Goal: Task Accomplishment & Management: Complete application form

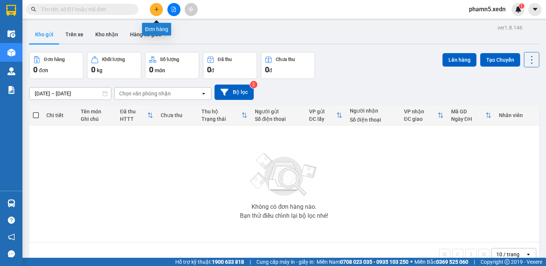
click at [154, 10] on icon "plus" at bounding box center [156, 9] width 5 height 5
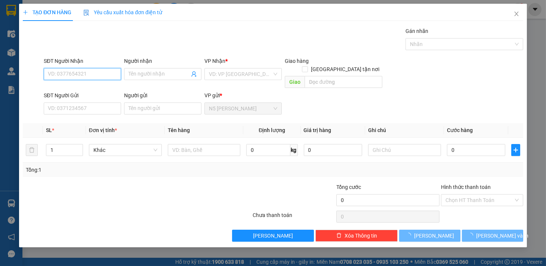
click at [80, 73] on input "SĐT Người Nhận" at bounding box center [82, 74] width 77 height 12
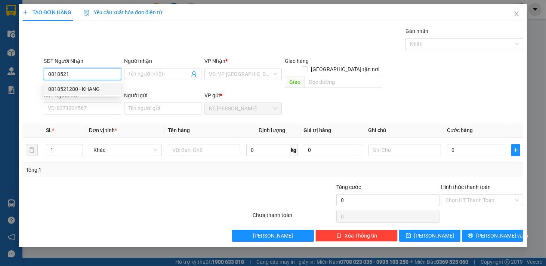
click at [95, 88] on div "0818521280 - KHANG" at bounding box center [82, 89] width 68 height 8
type input "0818521280"
type input "KHANG"
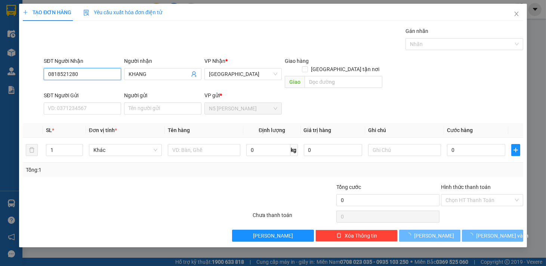
type input "50.000"
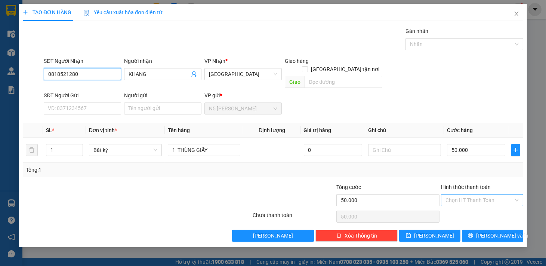
click at [498, 194] on div "Chọn HT Thanh Toán" at bounding box center [482, 200] width 82 height 12
type input "0818521280"
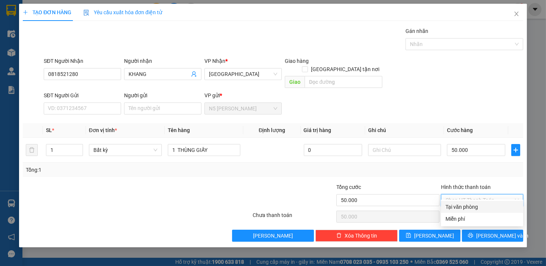
click at [470, 208] on div "Tại văn phòng" at bounding box center [482, 207] width 73 height 8
type input "0"
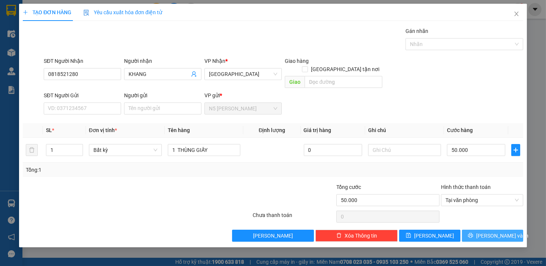
click at [483, 230] on button "Lưu và In" at bounding box center [492, 236] width 61 height 12
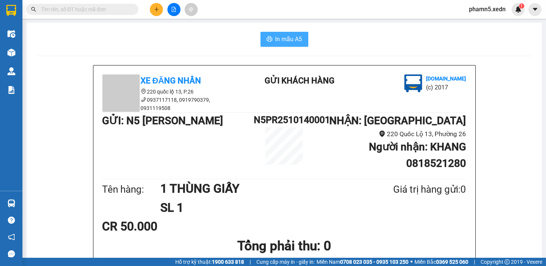
click at [293, 35] on span "In mẫu A5" at bounding box center [289, 38] width 27 height 9
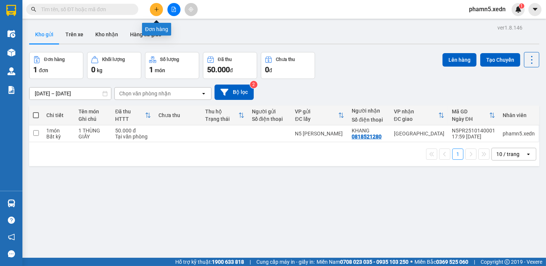
click at [157, 7] on icon "plus" at bounding box center [156, 9] width 5 height 5
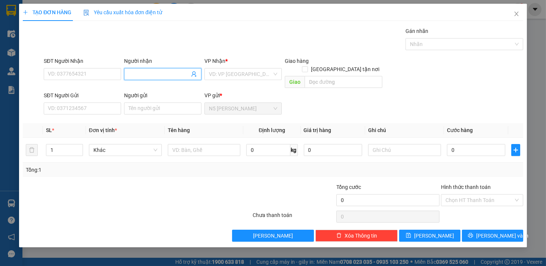
click at [143, 74] on input "Người nhận" at bounding box center [159, 74] width 61 height 8
type input "KU LÂM T"
drag, startPoint x: 141, startPoint y: 92, endPoint x: 0, endPoint y: 169, distance: 160.5
click at [137, 94] on div "KU LÂM THỊT DÊ - 0947874490" at bounding box center [164, 89] width 81 height 12
type input "0947874490"
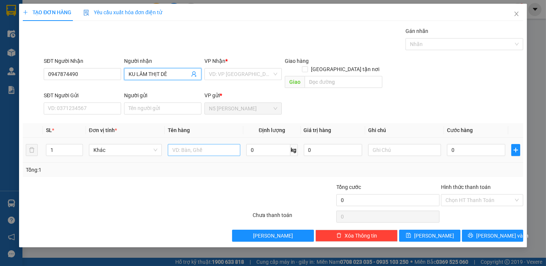
type input "KU LÂM THỊT DÊ"
drag, startPoint x: 185, startPoint y: 143, endPoint x: 66, endPoint y: 207, distance: 135.3
click at [158, 158] on div "SL * Đơn vị tính * Tên hàng Định lượng Giá trị hàng Ghi chú Cước hàng 1 Khác 0 …" at bounding box center [273, 150] width 501 height 54
type input "1 XỐP"
click at [267, 72] on input "search" at bounding box center [240, 73] width 63 height 11
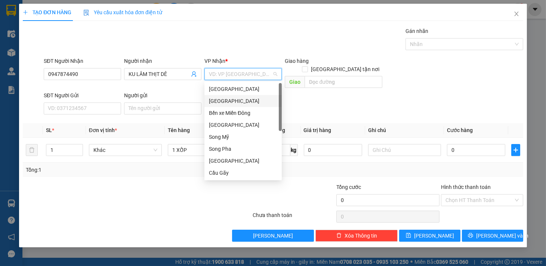
click at [212, 101] on div "Sài Gòn" at bounding box center [243, 101] width 68 height 8
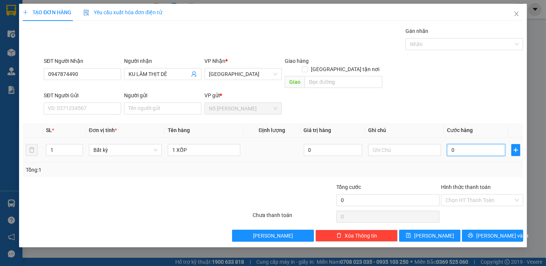
type input "1"
type input "14"
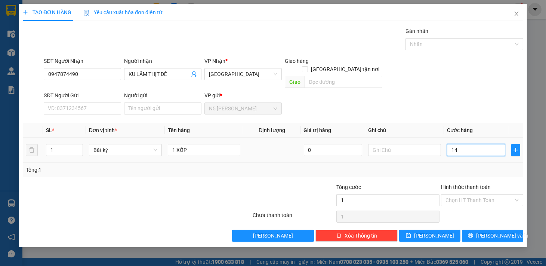
type input "14"
type input "140"
click at [459, 194] on input "Hình thức thanh toán" at bounding box center [480, 199] width 68 height 11
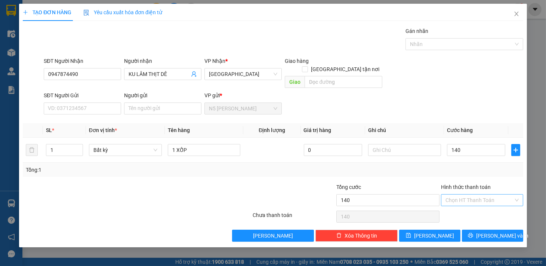
type input "140.000"
click at [456, 203] on div "Tại văn phòng" at bounding box center [482, 207] width 73 height 8
type input "0"
click at [473, 233] on icon "printer" at bounding box center [470, 235] width 5 height 5
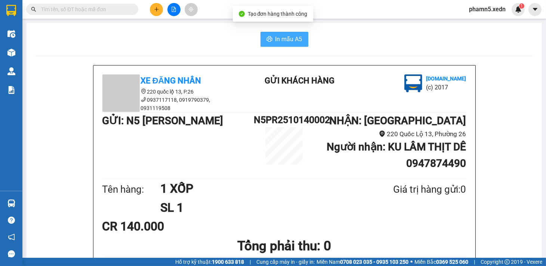
click at [291, 39] on span "In mẫu A5" at bounding box center [289, 38] width 27 height 9
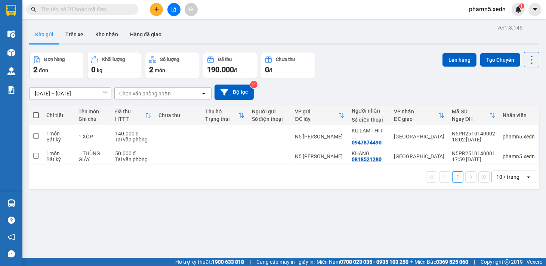
drag, startPoint x: 291, startPoint y: 39, endPoint x: 155, endPoint y: 9, distance: 139.5
click at [155, 9] on icon "plus" at bounding box center [156, 9] width 5 height 5
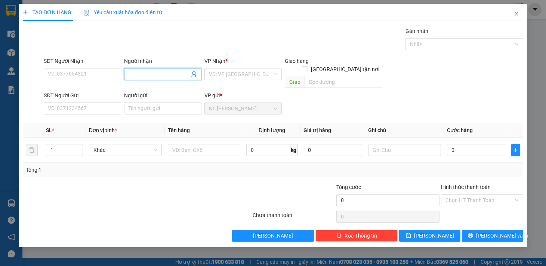
click at [154, 72] on input "Người nhận" at bounding box center [159, 74] width 61 height 8
type input "CHỊ DIỄM"
click at [103, 102] on input "SĐT Người Gửi" at bounding box center [82, 108] width 77 height 12
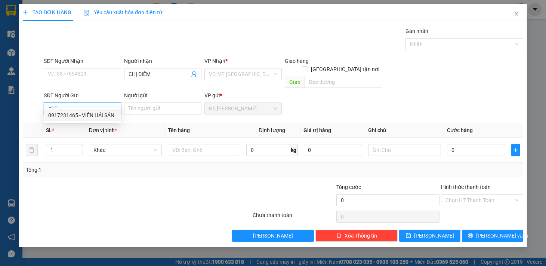
click at [79, 113] on div "0917231465 - VIÊN HẢI SẢN" at bounding box center [82, 115] width 68 height 8
type input "0917231465"
type input "VIÊN HẢI SẢN"
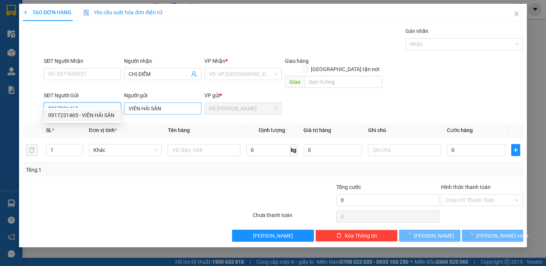
type input "50.000"
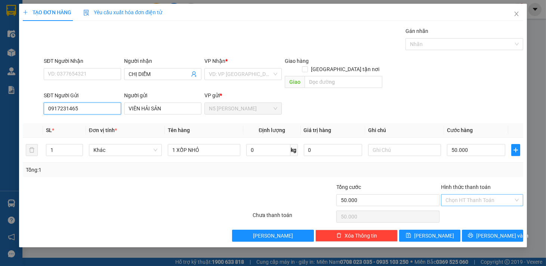
type input "0917231465"
click at [485, 194] on input "Hình thức thanh toán" at bounding box center [480, 199] width 68 height 11
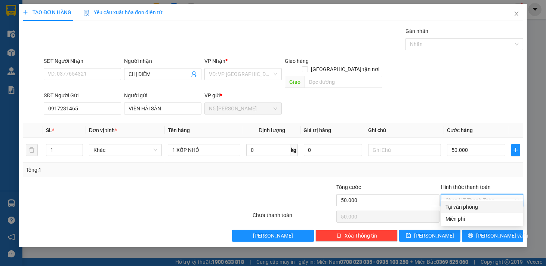
click at [475, 208] on div "Tại văn phòng" at bounding box center [482, 207] width 73 height 8
type input "0"
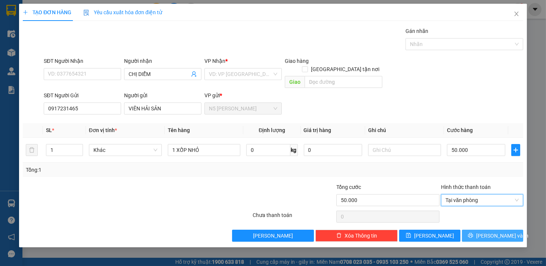
drag, startPoint x: 479, startPoint y: 226, endPoint x: 434, endPoint y: 253, distance: 52.4
click at [477, 230] on button "Lưu và In" at bounding box center [492, 236] width 61 height 12
click at [274, 74] on div "VD: VP Sài Gòn" at bounding box center [242, 74] width 77 height 12
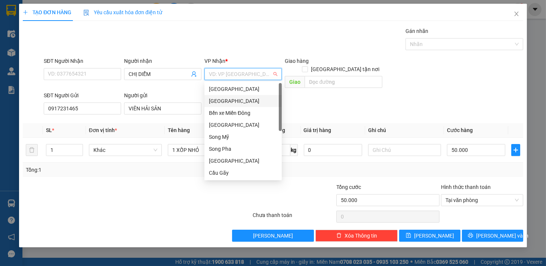
click at [233, 99] on div "Sài Gòn" at bounding box center [243, 101] width 68 height 8
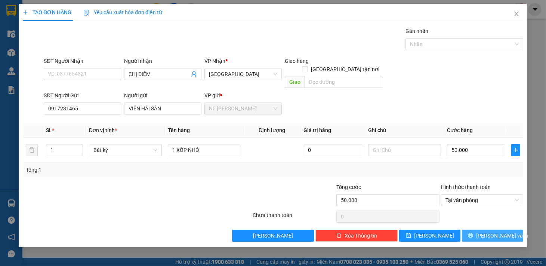
drag, startPoint x: 479, startPoint y: 226, endPoint x: 470, endPoint y: 230, distance: 10.4
click at [473, 233] on icon "printer" at bounding box center [470, 235] width 5 height 5
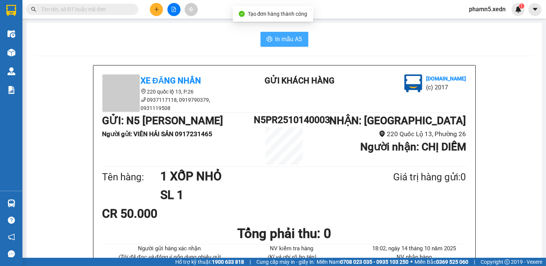
click at [280, 38] on span "In mẫu A5" at bounding box center [289, 38] width 27 height 9
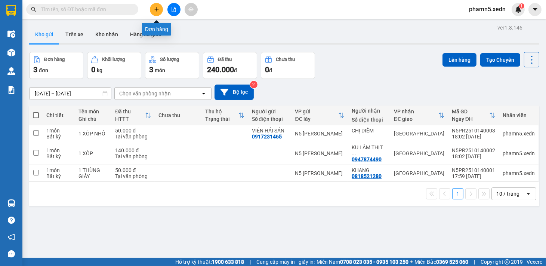
click at [158, 7] on icon "plus" at bounding box center [156, 9] width 5 height 5
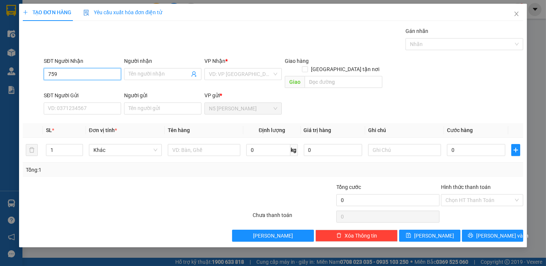
type input "7594"
drag, startPoint x: 68, startPoint y: 75, endPoint x: 32, endPoint y: 73, distance: 36.3
click at [32, 73] on div "SĐT Người Nhận 7594 7594 Người nhận Tên người nhận VP Nhận * VD: VP Sài Gòn Gia…" at bounding box center [273, 74] width 502 height 34
click at [133, 76] on input "Người nhận" at bounding box center [159, 74] width 61 height 8
drag, startPoint x: 133, startPoint y: 76, endPoint x: 133, endPoint y: 90, distance: 13.8
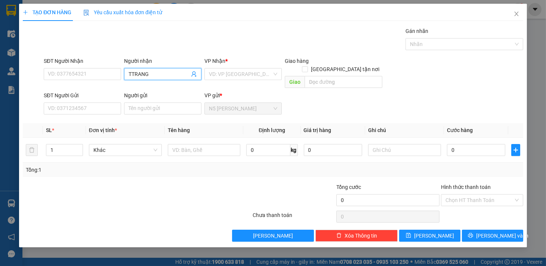
click at [133, 87] on form "SĐT Người Nhận VD: 0377654321 Người nhận TTRANG TTRANG VP Nhận * VD: VP Sài Gòn…" at bounding box center [273, 87] width 501 height 61
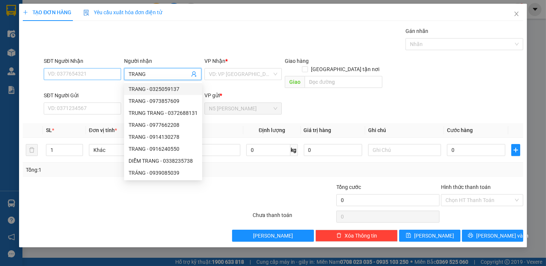
type input "TRANG"
click at [95, 69] on input "SĐT Người Nhận" at bounding box center [82, 74] width 77 height 12
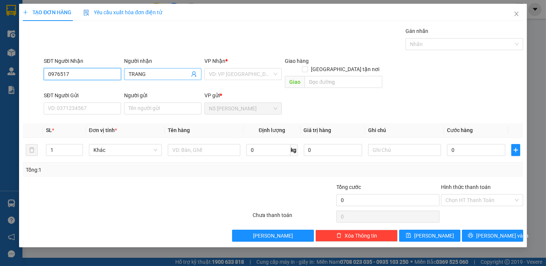
type input "0976517"
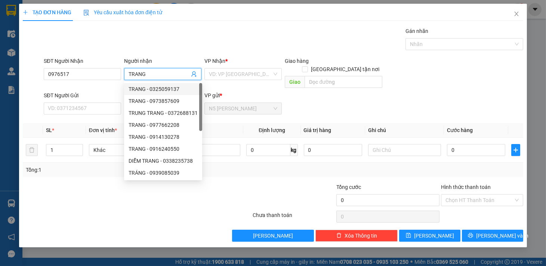
drag, startPoint x: 147, startPoint y: 77, endPoint x: 127, endPoint y: 80, distance: 19.6
click at [127, 80] on div "Người nhận TRANG" at bounding box center [162, 70] width 77 height 26
click at [79, 77] on input "0976517" at bounding box center [82, 74] width 77 height 12
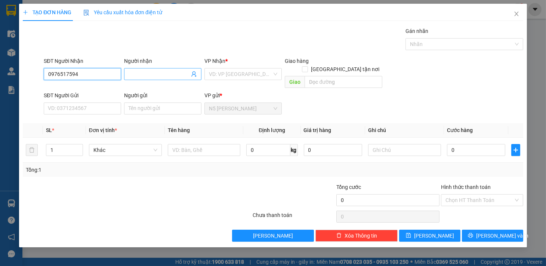
type input "0976517594"
click at [160, 74] on input "Người nhận" at bounding box center [159, 74] width 61 height 8
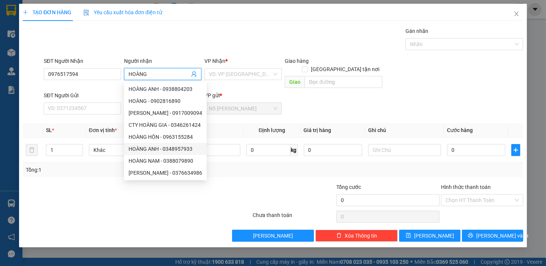
type input "HOÀNG"
click at [228, 166] on div "Tổng: 1" at bounding box center [273, 170] width 501 height 14
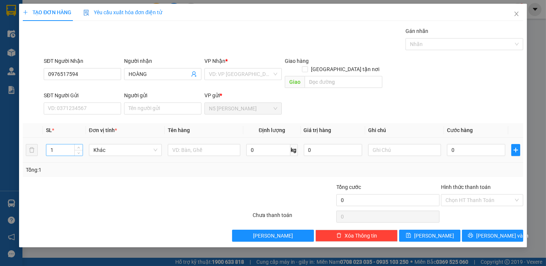
click at [60, 144] on input "1" at bounding box center [64, 149] width 36 height 11
type input "6"
drag, startPoint x: 190, startPoint y: 142, endPoint x: 170, endPoint y: 152, distance: 21.9
click at [189, 144] on input "text" at bounding box center [204, 150] width 73 height 12
type input "5"
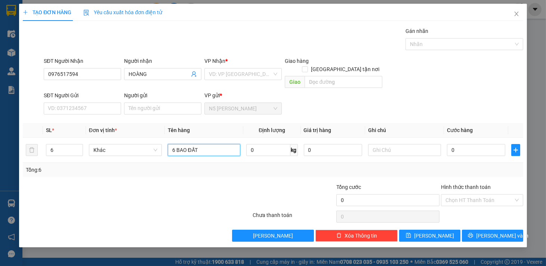
type input "6 BAO ĐẤT"
drag, startPoint x: 241, startPoint y: 67, endPoint x: 235, endPoint y: 68, distance: 6.5
click at [241, 67] on div "VP Nhận *" at bounding box center [242, 62] width 77 height 11
click at [257, 74] on input "search" at bounding box center [240, 73] width 63 height 11
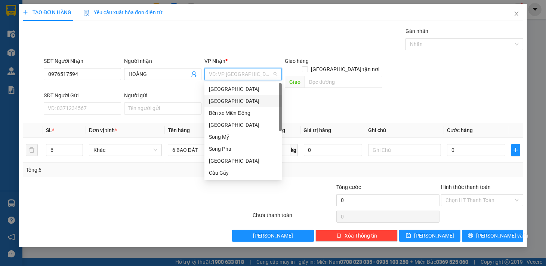
click at [234, 102] on div "Sài Gòn" at bounding box center [243, 101] width 68 height 8
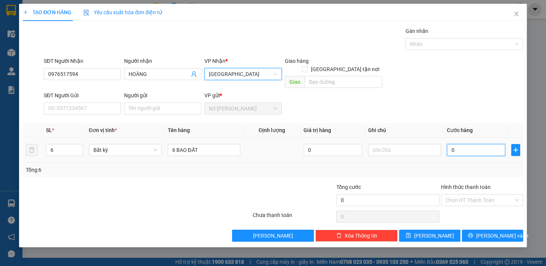
drag, startPoint x: 476, startPoint y: 143, endPoint x: 472, endPoint y: 144, distance: 4.1
click at [475, 144] on input "0" at bounding box center [476, 150] width 58 height 12
type input "2"
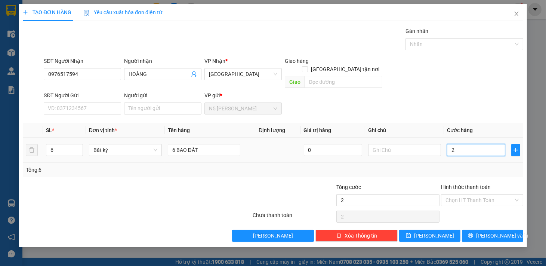
type input "25"
type input "250"
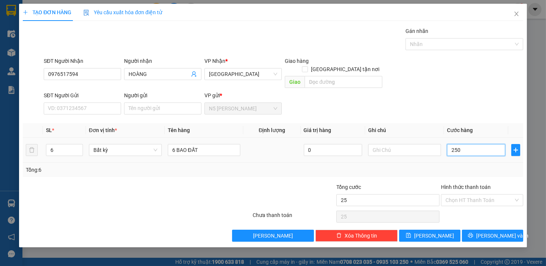
type input "250"
type input "2.500"
type input "25.000"
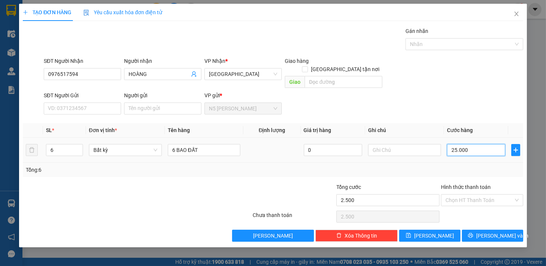
type input "25.000"
type input "250.000"
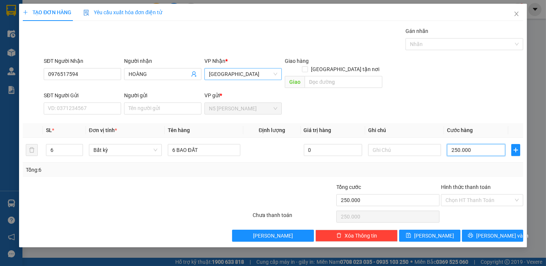
click at [273, 73] on span "Sài Gòn" at bounding box center [243, 73] width 68 height 11
type input "250.000"
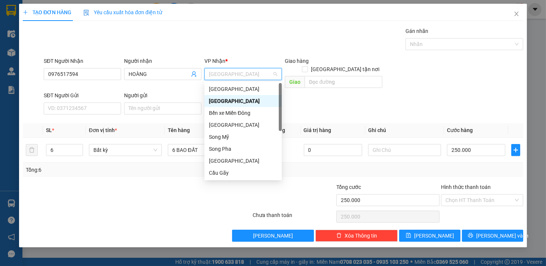
type input "D"
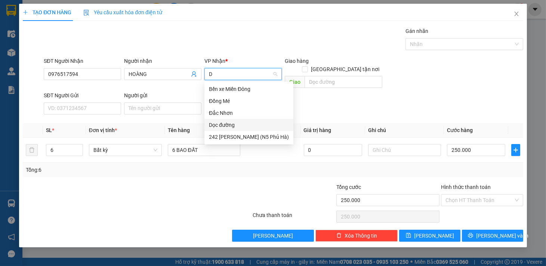
click at [225, 123] on div "Dọc đường" at bounding box center [249, 125] width 80 height 8
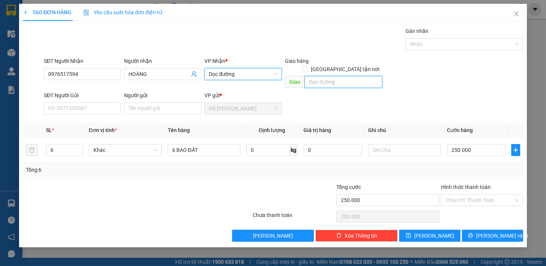
click at [332, 76] on input "text" at bounding box center [344, 82] width 78 height 12
type input "G"
type input "D"
type input "ĐẠI HỌC NÔNG LÂM"
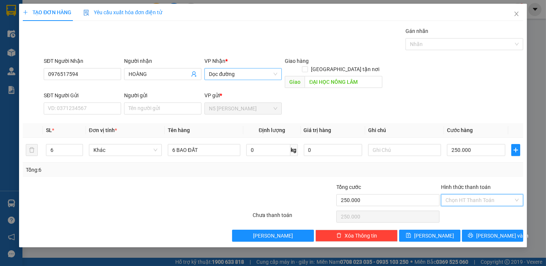
click at [473, 194] on input "Hình thức thanh toán" at bounding box center [480, 199] width 68 height 11
click at [469, 207] on div "Tại văn phòng" at bounding box center [482, 207] width 73 height 8
type input "0"
click at [473, 233] on icon "printer" at bounding box center [470, 235] width 5 height 5
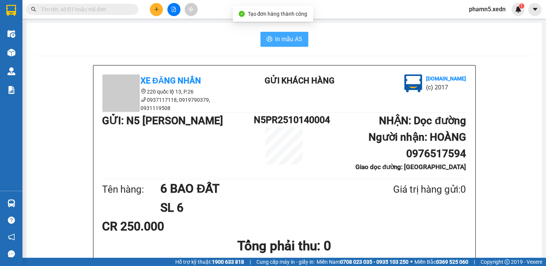
click at [280, 37] on span "In mẫu A5" at bounding box center [289, 38] width 27 height 9
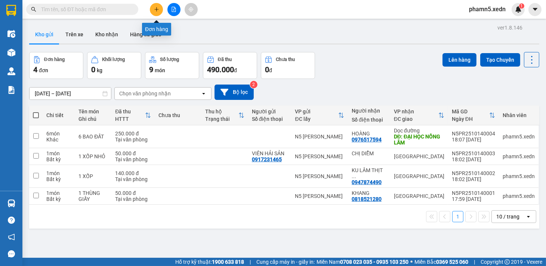
click at [156, 7] on icon "plus" at bounding box center [156, 9] width 5 height 5
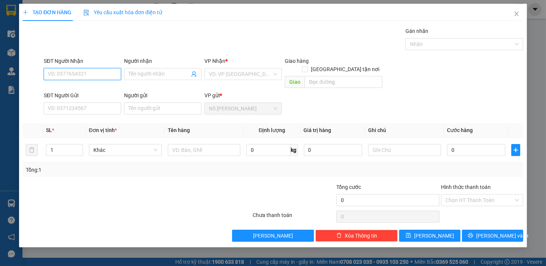
click at [102, 72] on input "SĐT Người Nhận" at bounding box center [82, 74] width 77 height 12
type input "0788887390"
click at [83, 90] on div "0788887390 - TUẤN" at bounding box center [82, 89] width 68 height 8
type input "TUẤN"
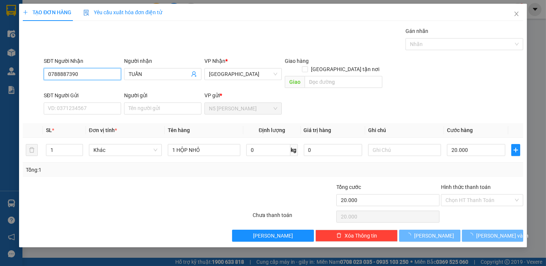
type input "20.000"
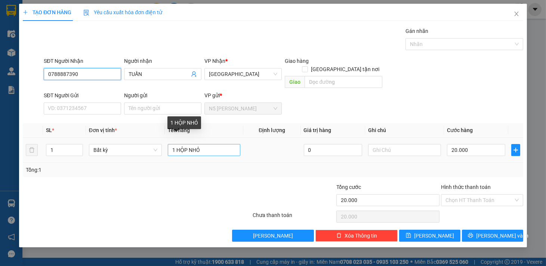
type input "0788887390"
click at [214, 146] on input "1 HỘP NHỎ" at bounding box center [204, 150] width 73 height 12
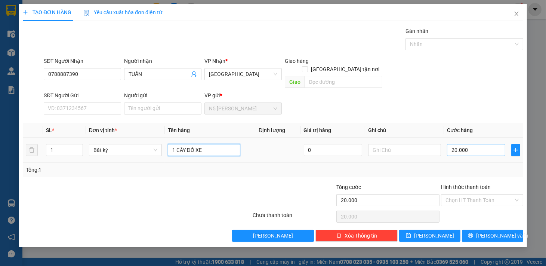
type input "1 CÂY ĐỒ XE"
click at [471, 144] on input "20.000" at bounding box center [476, 150] width 58 height 12
type input "4"
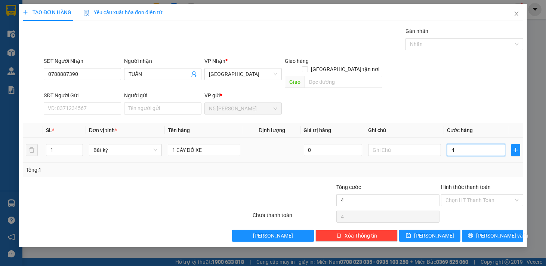
type input "40"
click at [486, 194] on input "Hình thức thanh toán" at bounding box center [480, 199] width 68 height 11
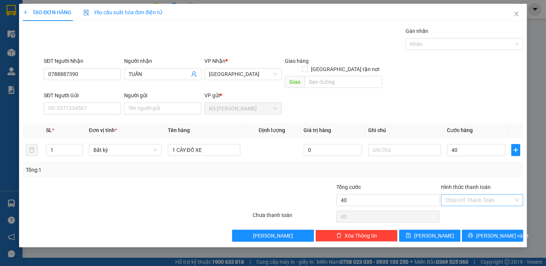
type input "40.000"
click at [480, 207] on div "Tại văn phòng" at bounding box center [482, 207] width 73 height 8
type input "0"
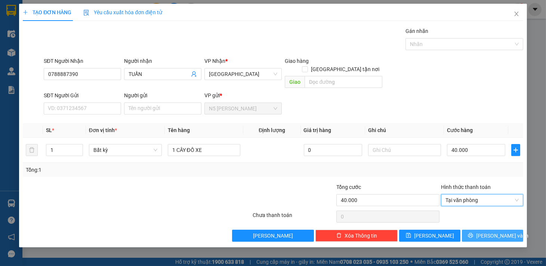
click at [473, 233] on icon "printer" at bounding box center [470, 235] width 5 height 5
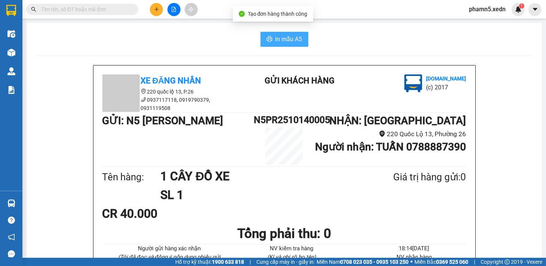
click at [288, 38] on span "In mẫu A5" at bounding box center [289, 38] width 27 height 9
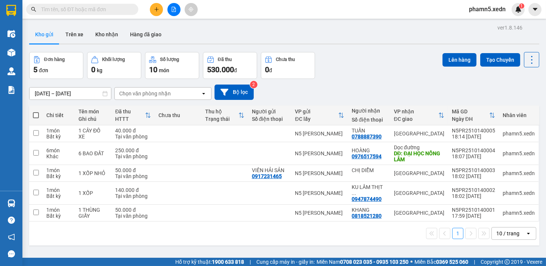
click at [98, 10] on input "text" at bounding box center [85, 9] width 88 height 8
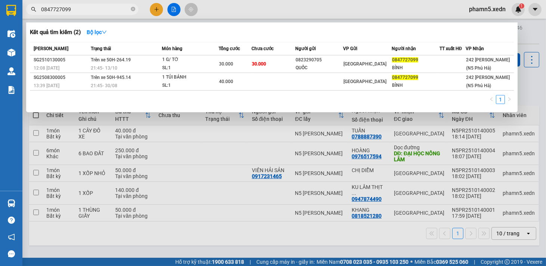
type input "0847727099"
